Goal: Task Accomplishment & Management: Complete application form

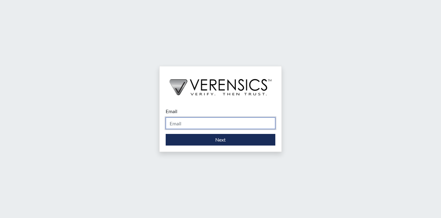
click at [201, 122] on input "Email" at bounding box center [221, 124] width 110 height 12
type input "[EMAIL_ADDRESS][PERSON_NAME][DOMAIN_NAME]"
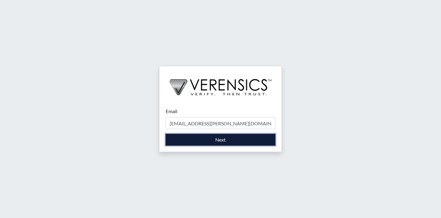
click at [213, 143] on button "Next" at bounding box center [221, 140] width 110 height 12
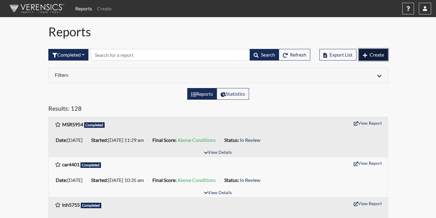
click at [379, 56] on span "Create" at bounding box center [377, 55] width 14 height 6
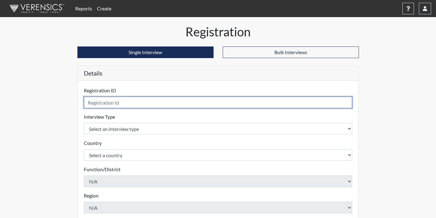
click at [179, 103] on input "text" at bounding box center [218, 103] width 269 height 12
click at [101, 103] on input "text" at bounding box center [218, 103] width 269 height 12
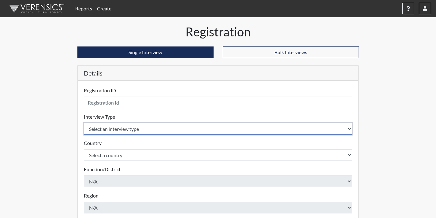
click at [104, 126] on select "Select an interview type Corrections Pre-Employment" at bounding box center [218, 129] width 269 height 12
select select "ff733e93-e1bf-11ea-9c9f-0eff0cf7eb8f"
click at [84, 123] on select "Select an interview type Corrections Pre-Employment" at bounding box center [218, 129] width 269 height 12
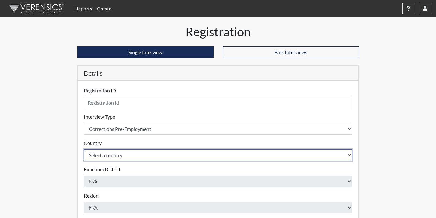
click at [109, 152] on select "Select a country [GEOGRAPHIC_DATA] [GEOGRAPHIC_DATA]" at bounding box center [218, 155] width 269 height 12
select select "united-states-of-[GEOGRAPHIC_DATA]"
click at [84, 149] on select "Select a country [GEOGRAPHIC_DATA] [GEOGRAPHIC_DATA]" at bounding box center [218, 155] width 269 height 12
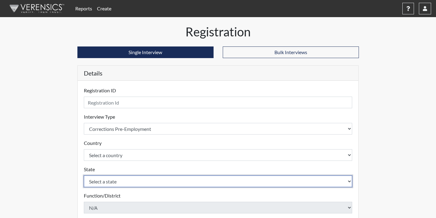
click at [110, 181] on select "Select a state [US_STATE] [US_STATE] [US_STATE] [US_STATE] [US_STATE] [US_STATE…" at bounding box center [218, 182] width 269 height 12
select select "GA"
click at [84, 176] on select "Select a state [US_STATE] [US_STATE] [US_STATE] [US_STATE] [US_STATE] [US_STATE…" at bounding box center [218, 182] width 269 height 12
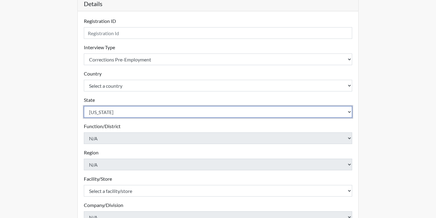
scroll to position [122, 0]
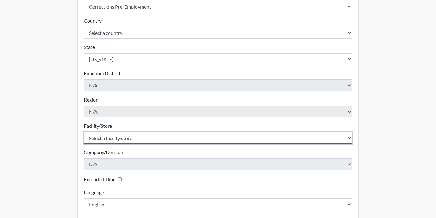
click at [133, 142] on select "Select a facility/store Coastal SP" at bounding box center [218, 138] width 269 height 12
select select "1ca32380-6dc3-48c7-adf5-9eb7d7284c70"
click at [84, 132] on select "Select a facility/store Coastal SP" at bounding box center [218, 138] width 269 height 12
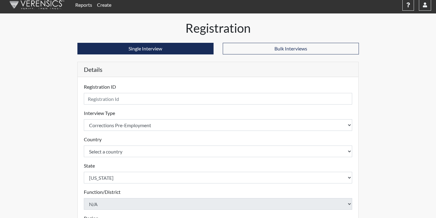
scroll to position [0, 0]
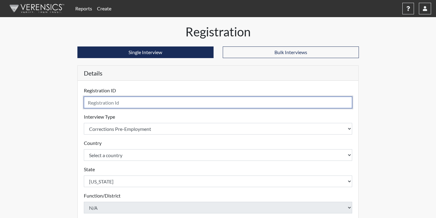
click at [132, 103] on input "text" at bounding box center [218, 103] width 269 height 12
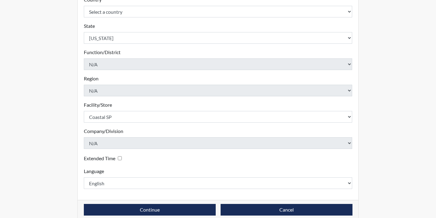
scroll to position [152, 0]
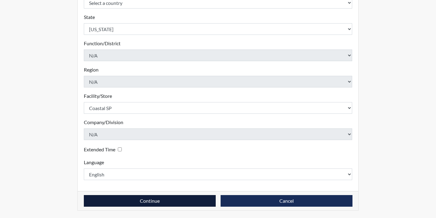
type input "jst9868"
click at [174, 203] on button "Continue" at bounding box center [150, 201] width 132 height 12
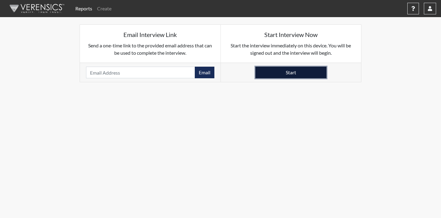
click at [274, 68] on button "Start" at bounding box center [290, 73] width 71 height 12
